Goal: Task Accomplishment & Management: Manage account settings

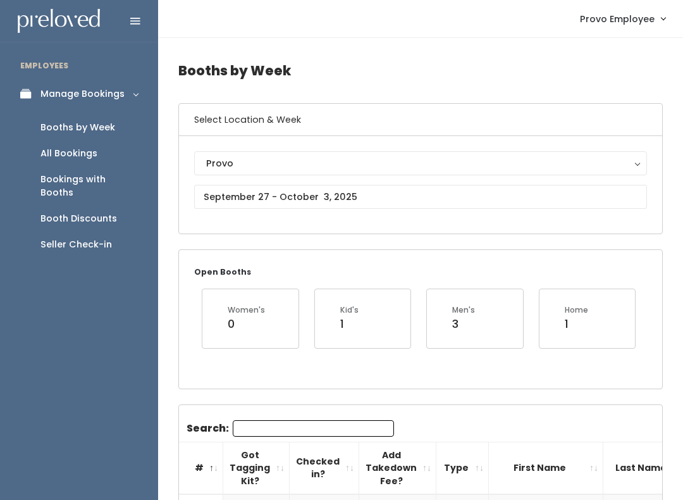
click at [108, 212] on div "Booth Discounts" at bounding box center [78, 218] width 77 height 13
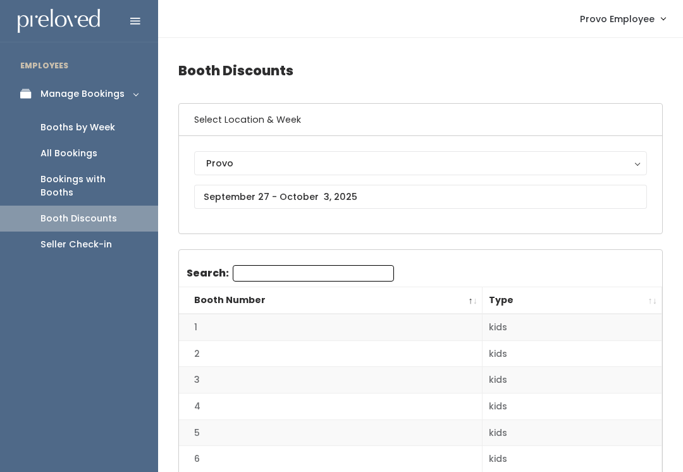
click at [355, 163] on div "Provo" at bounding box center [420, 163] width 429 height 14
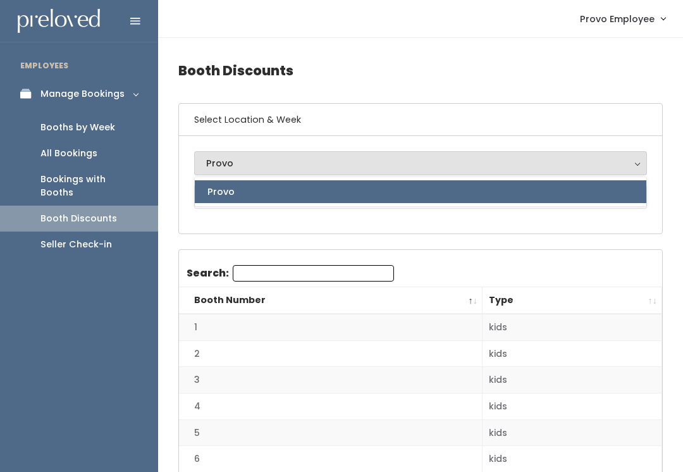
click at [361, 163] on div "Provo" at bounding box center [420, 163] width 429 height 14
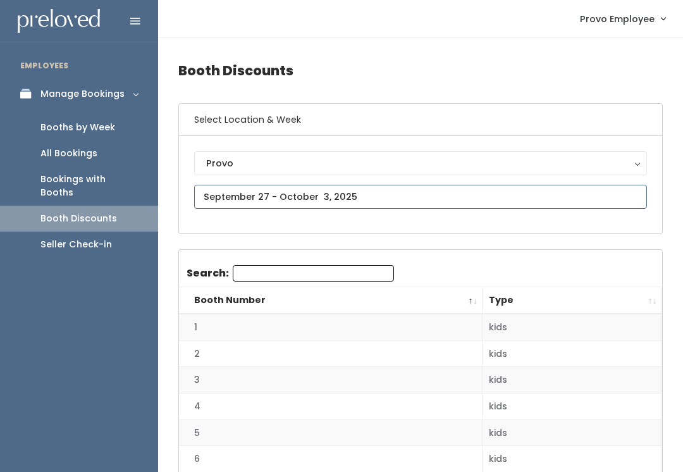
click at [368, 194] on input "text" at bounding box center [420, 197] width 453 height 24
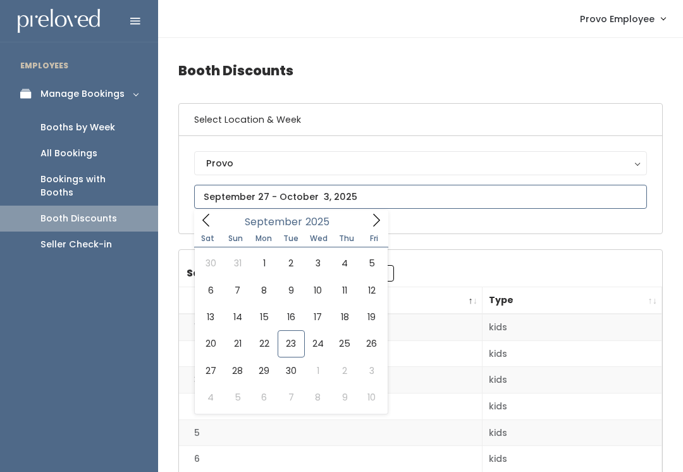
type input "September 20 to September 26"
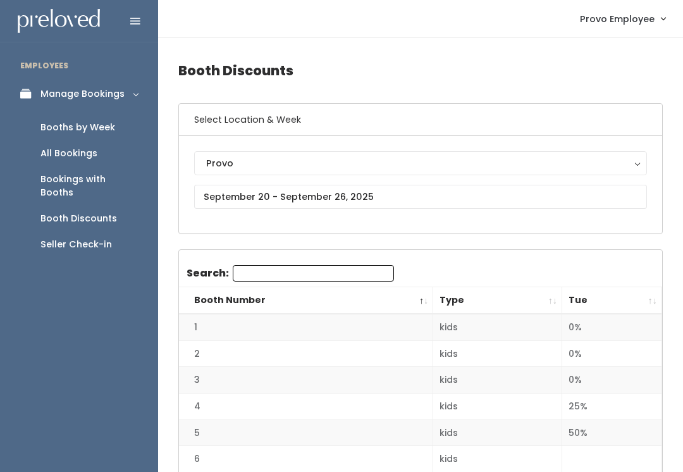
click at [109, 125] on div "Booths by Week" at bounding box center [77, 127] width 75 height 13
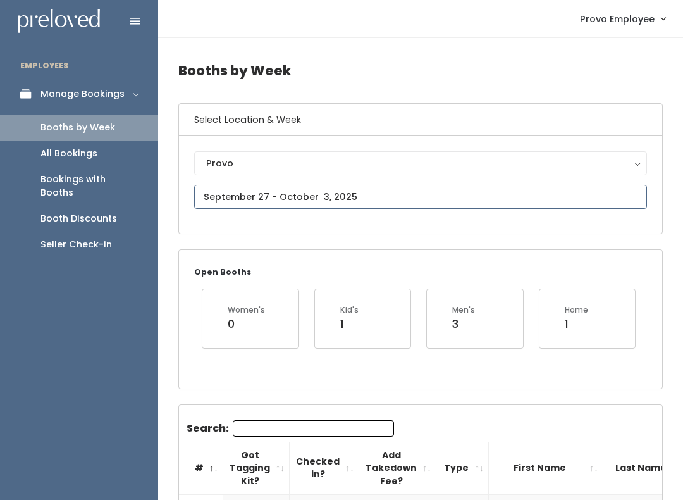
click at [323, 197] on input "text" at bounding box center [420, 197] width 453 height 24
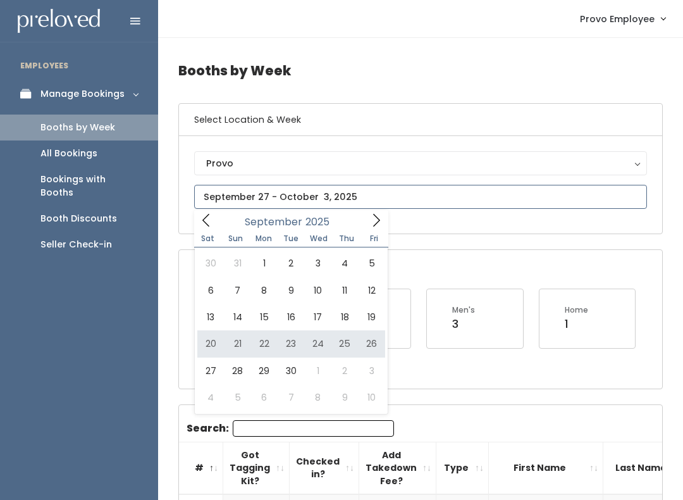
type input "September 20 to September 26"
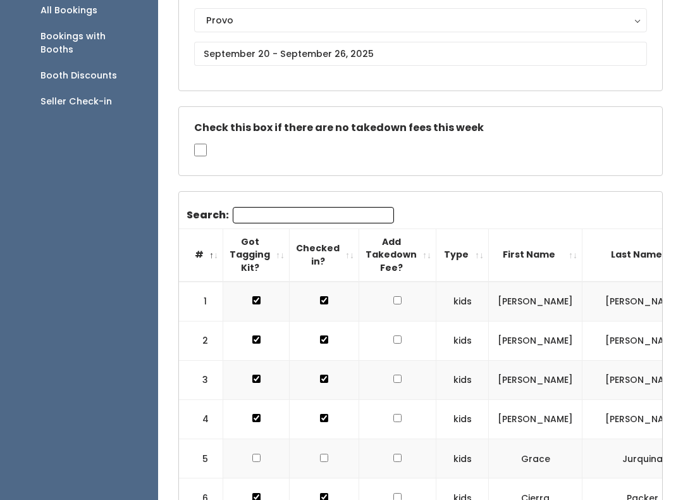
scroll to position [154, 0]
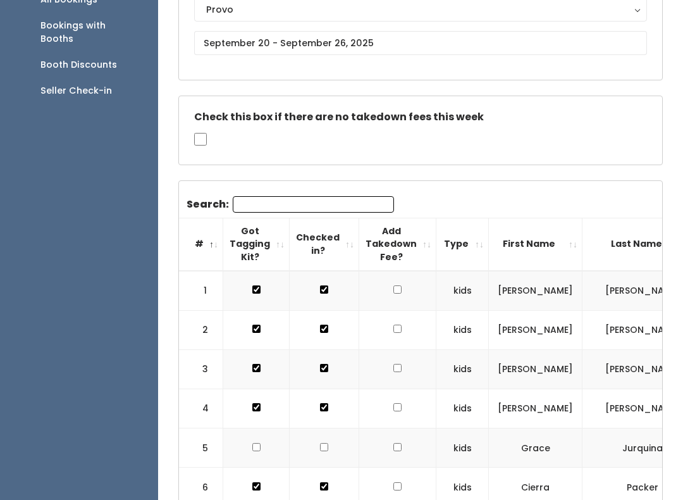
click at [352, 202] on input "Search:" at bounding box center [313, 204] width 161 height 16
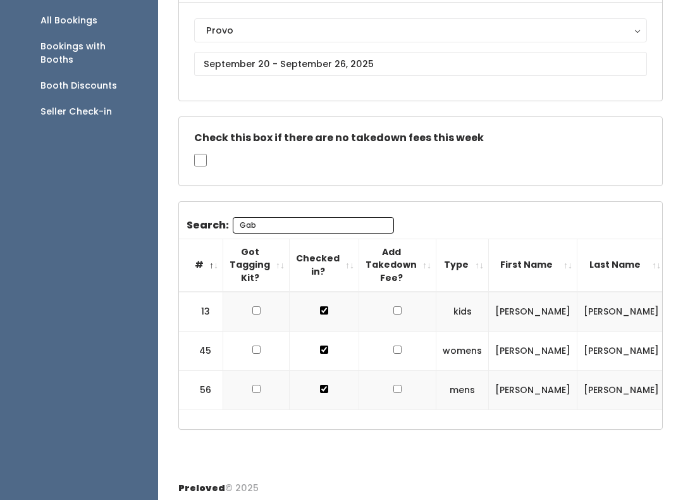
scroll to position [44, 0]
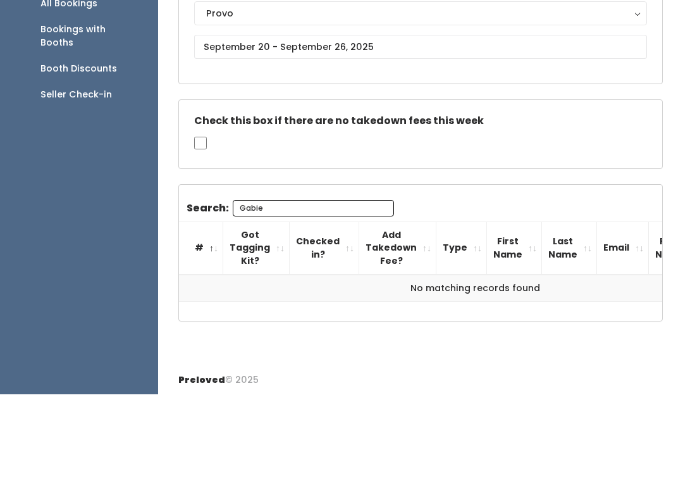
type input "Gabie"
click at [487, 141] on input "text" at bounding box center [420, 153] width 453 height 24
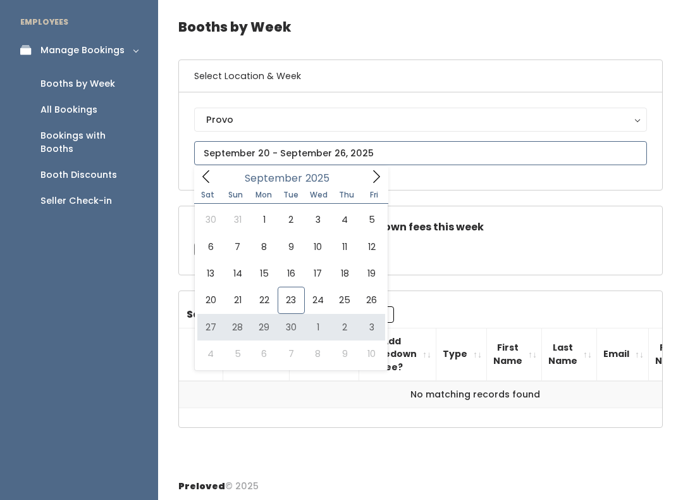
type input "September 27 to October 3"
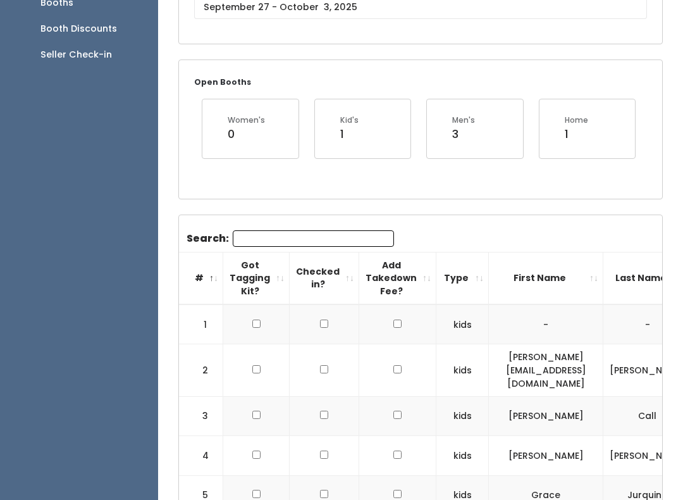
scroll to position [190, 0]
click at [319, 241] on input "Search:" at bounding box center [313, 238] width 161 height 16
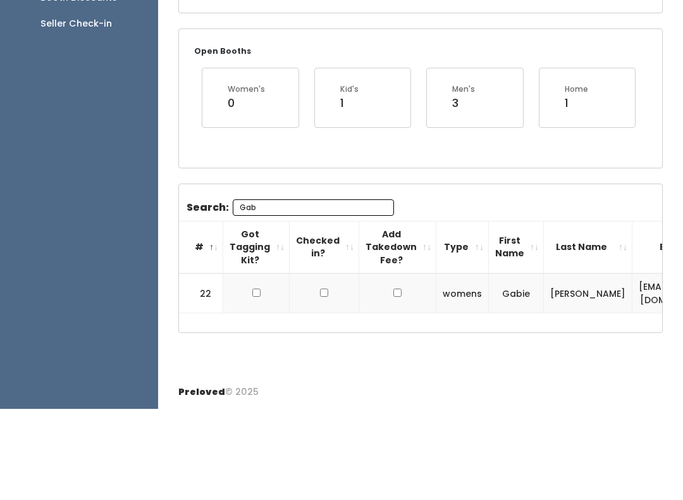
scroll to position [127, 0]
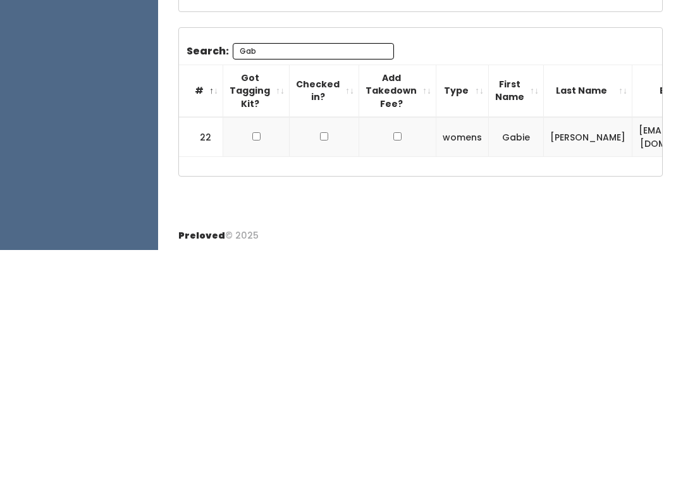
type input "Gab"
click at [259, 383] on input "checkbox" at bounding box center [256, 387] width 8 height 8
checkbox input "true"
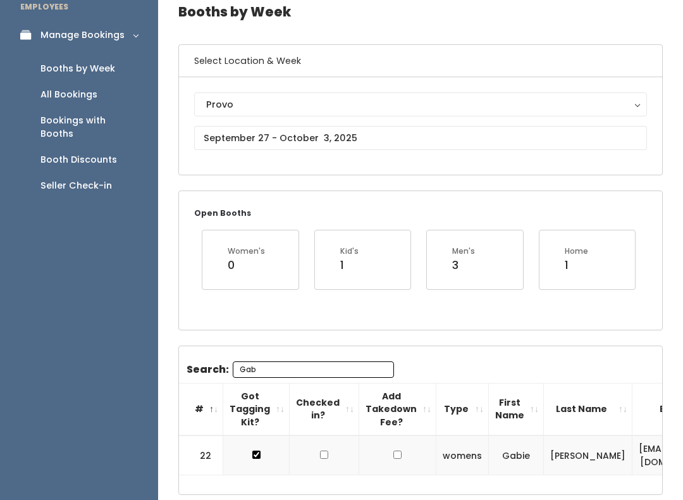
scroll to position [62, 0]
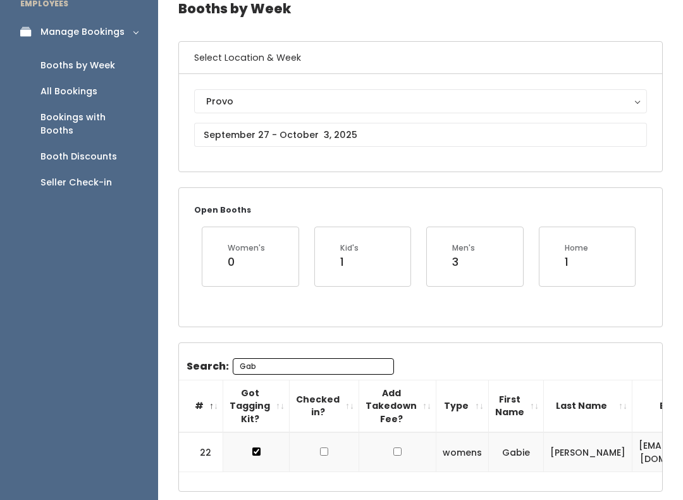
click at [412, 111] on button "Provo" at bounding box center [420, 101] width 453 height 24
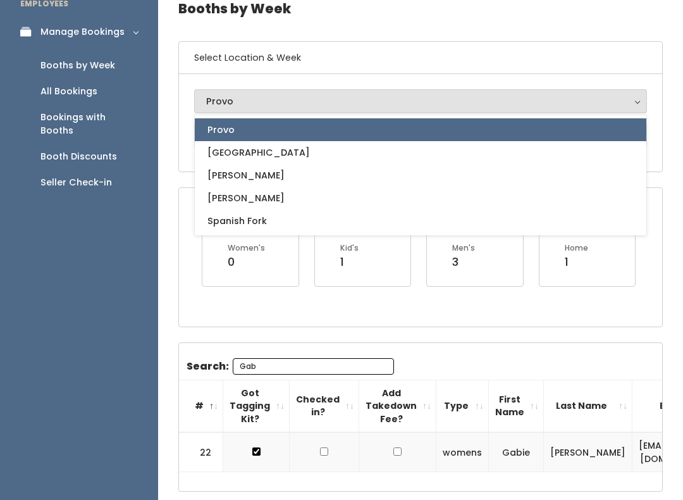
click at [383, 100] on div "Provo" at bounding box center [420, 101] width 429 height 14
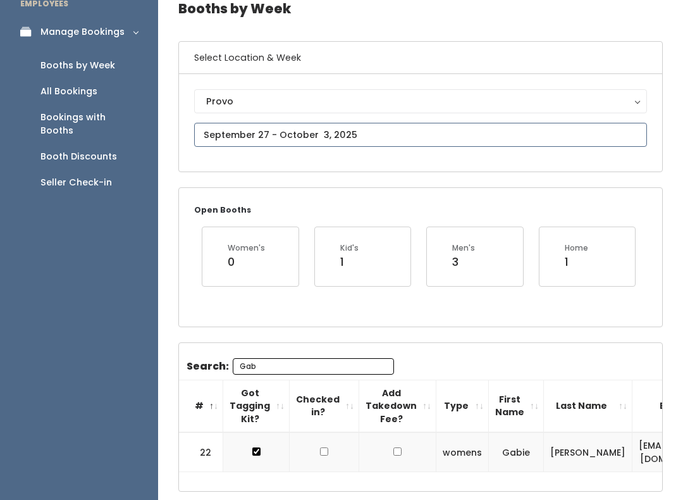
click at [366, 132] on input "text" at bounding box center [420, 135] width 453 height 24
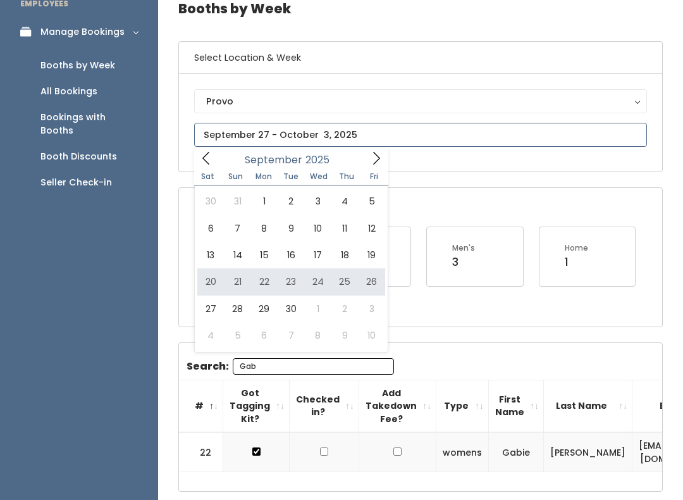
type input "September 20 to September 26"
